Goal: Information Seeking & Learning: Learn about a topic

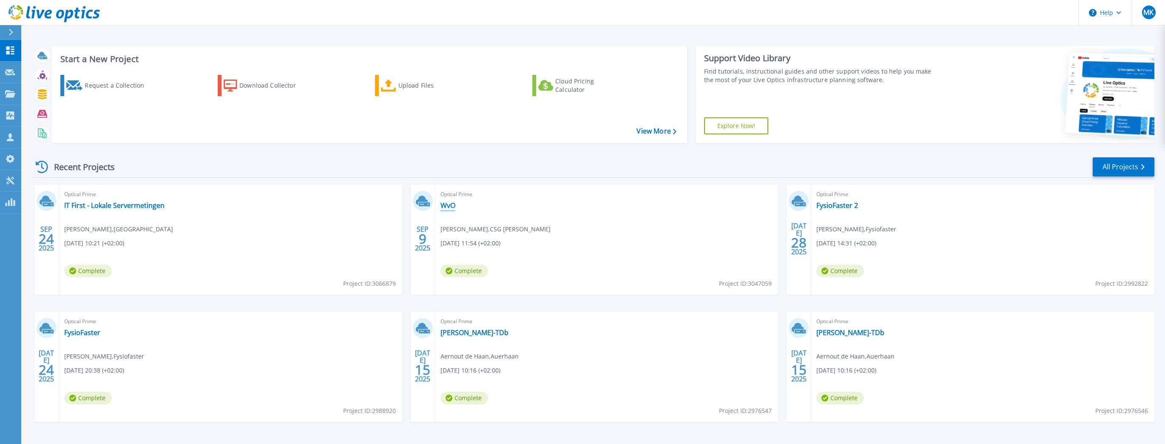
click at [447, 205] on link "WvO" at bounding box center [447, 205] width 15 height 9
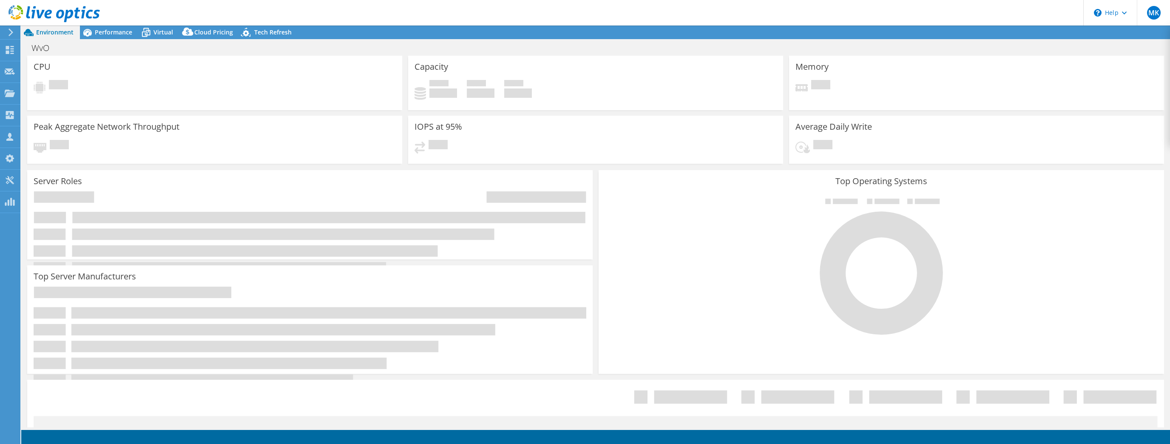
select select "EUFrankfurt"
select select "USD"
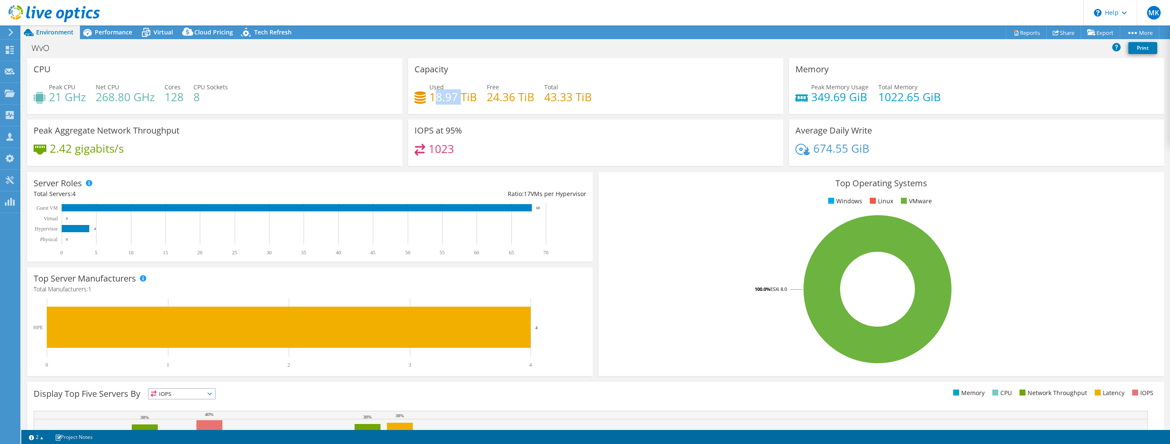
drag, startPoint x: 459, startPoint y: 97, endPoint x: 432, endPoint y: 99, distance: 26.8
click at [432, 99] on h4 "18.97 TiB" at bounding box center [453, 96] width 48 height 9
click at [114, 36] on span "Performance" at bounding box center [113, 32] width 37 height 8
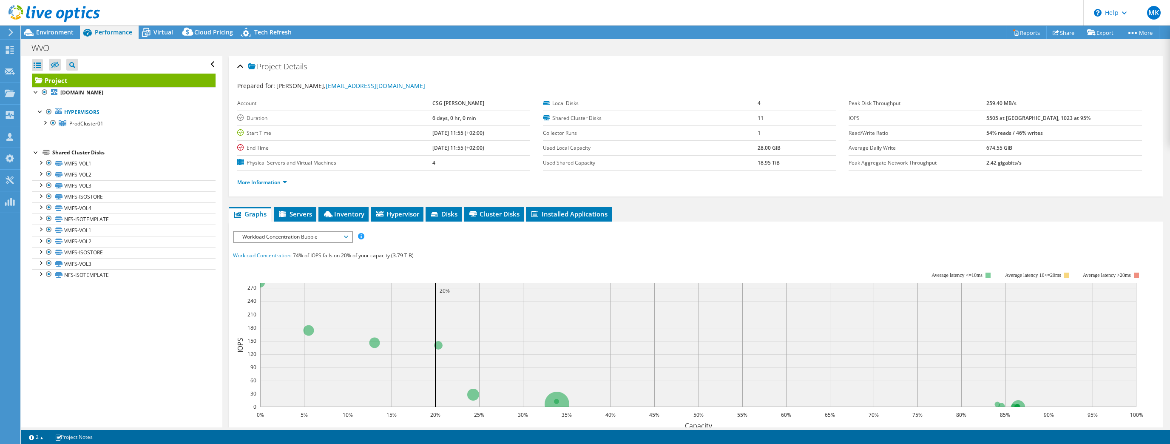
click at [33, 153] on div at bounding box center [36, 152] width 9 height 9
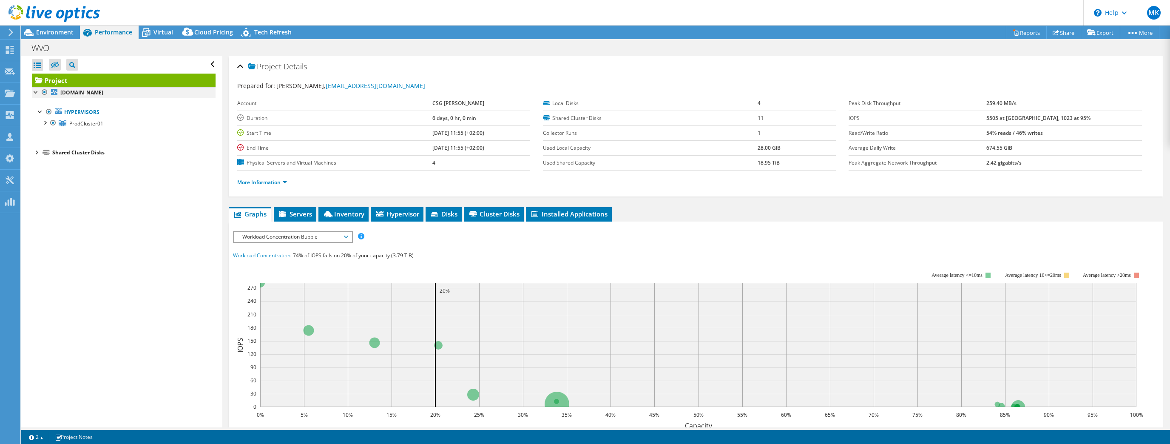
click at [34, 94] on div at bounding box center [36, 91] width 9 height 9
click at [34, 92] on div at bounding box center [36, 91] width 9 height 9
click at [39, 111] on div at bounding box center [40, 111] width 9 height 9
click at [44, 121] on div at bounding box center [44, 122] width 9 height 9
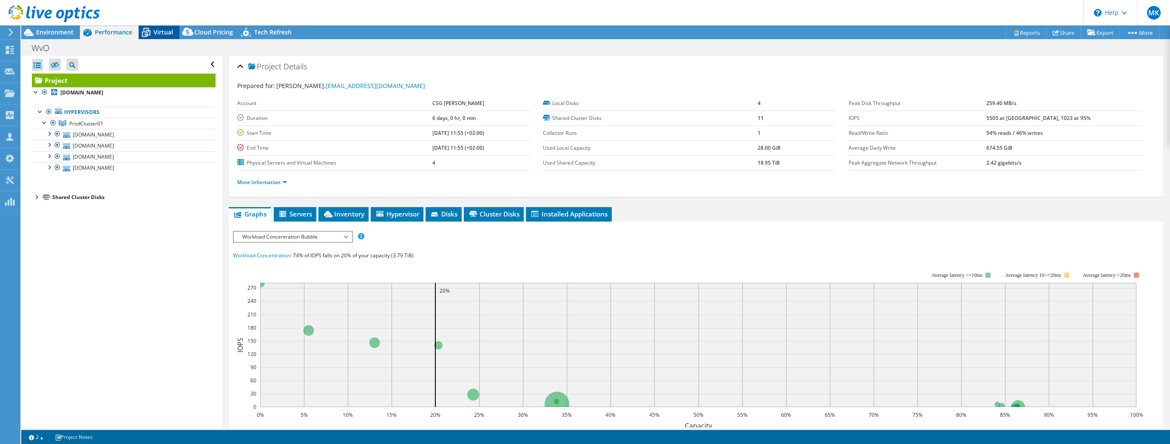
click at [165, 34] on span "Virtual" at bounding box center [163, 32] width 20 height 8
